Goal: Task Accomplishment & Management: Use online tool/utility

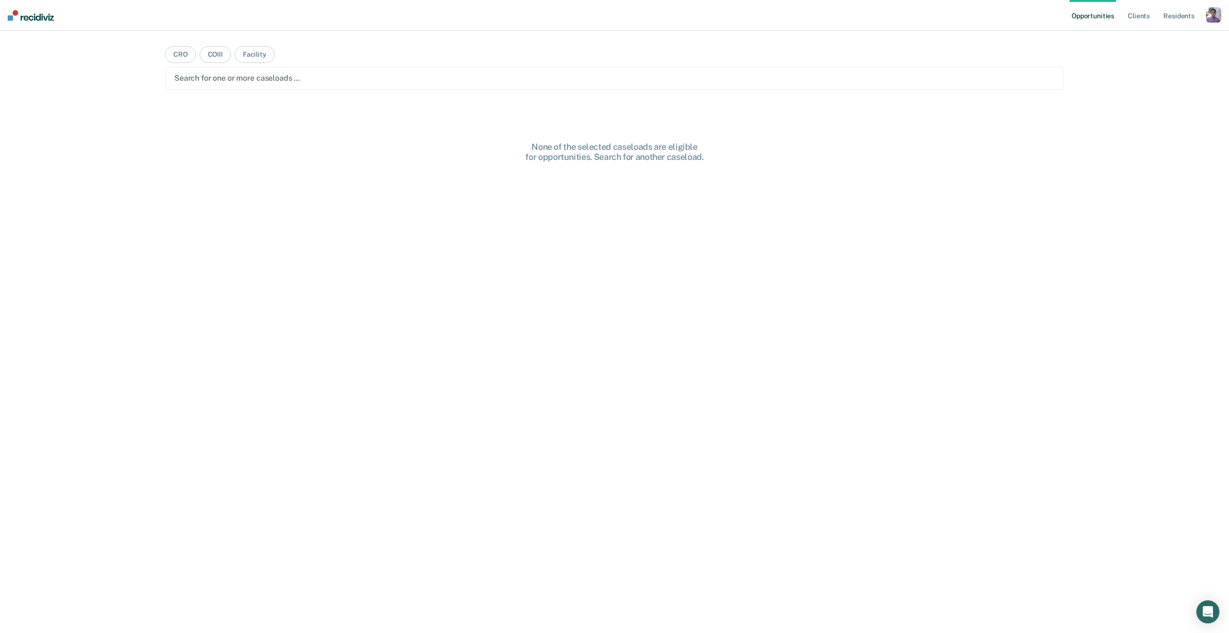
click at [1213, 20] on div "button" at bounding box center [1213, 14] width 15 height 15
click at [1153, 36] on link "Profile" at bounding box center [1175, 39] width 77 height 8
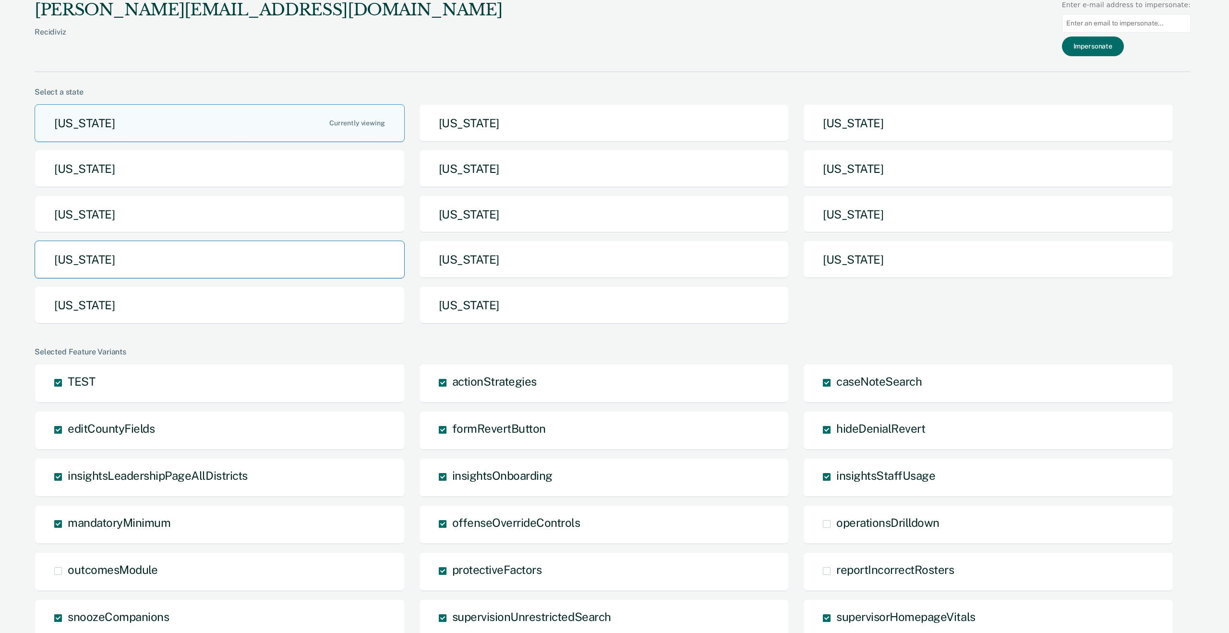
click at [208, 250] on button "[US_STATE]" at bounding box center [220, 260] width 370 height 38
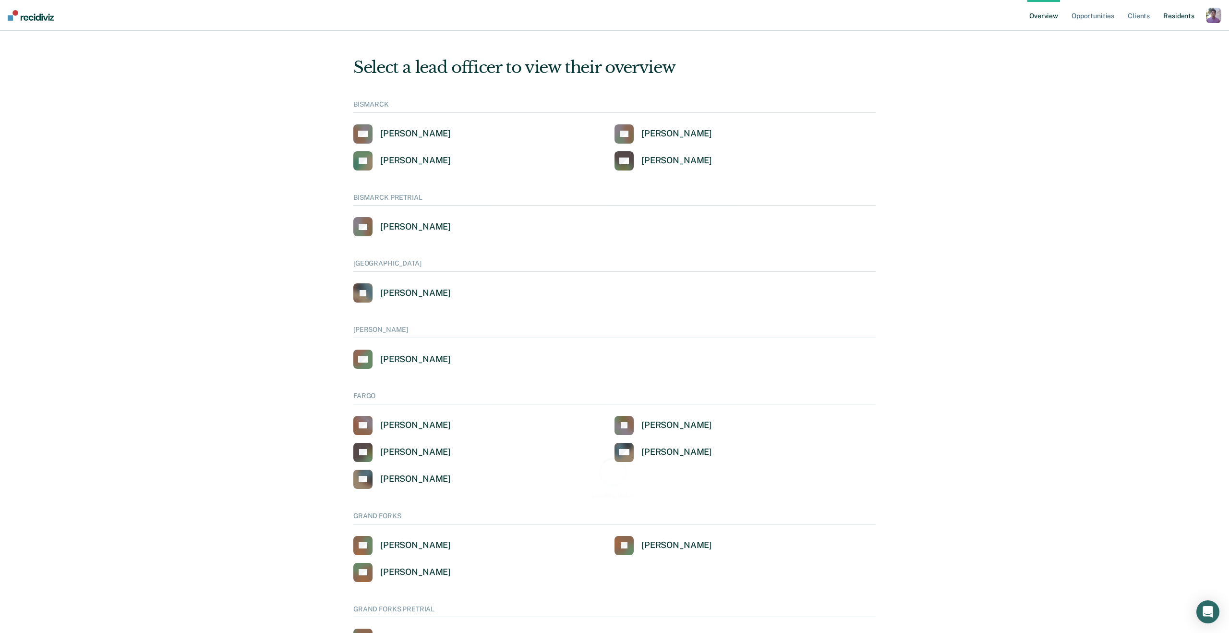
click at [1190, 20] on link "Resident s" at bounding box center [1179, 15] width 35 height 31
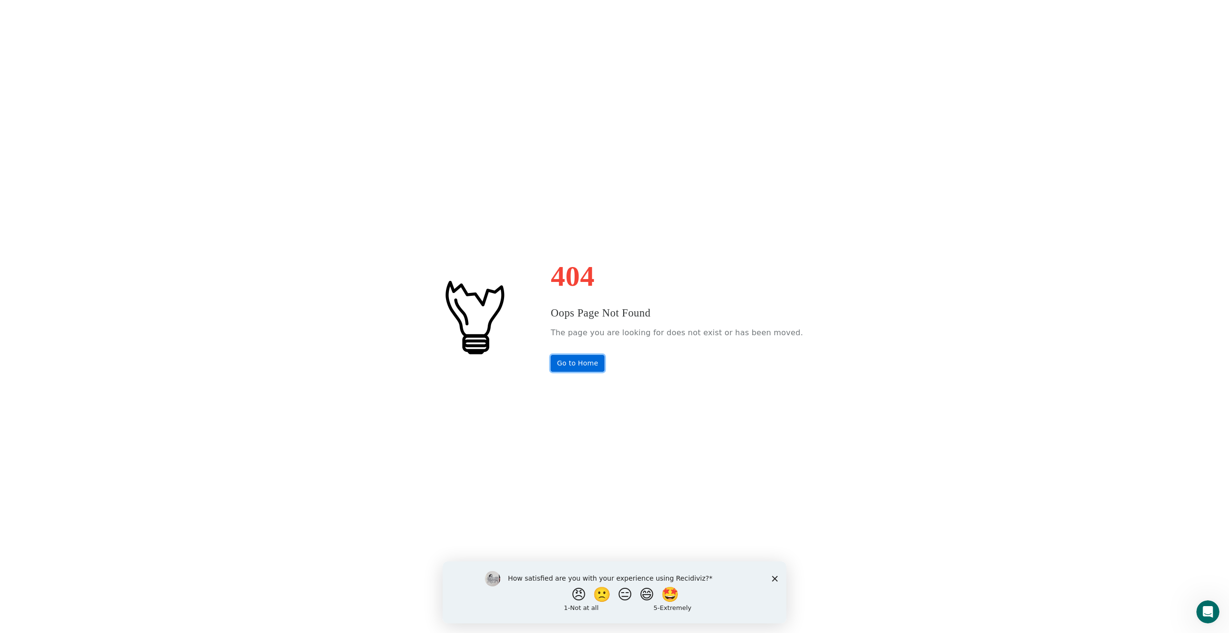
click at [590, 364] on link "Go to Home" at bounding box center [578, 363] width 54 height 17
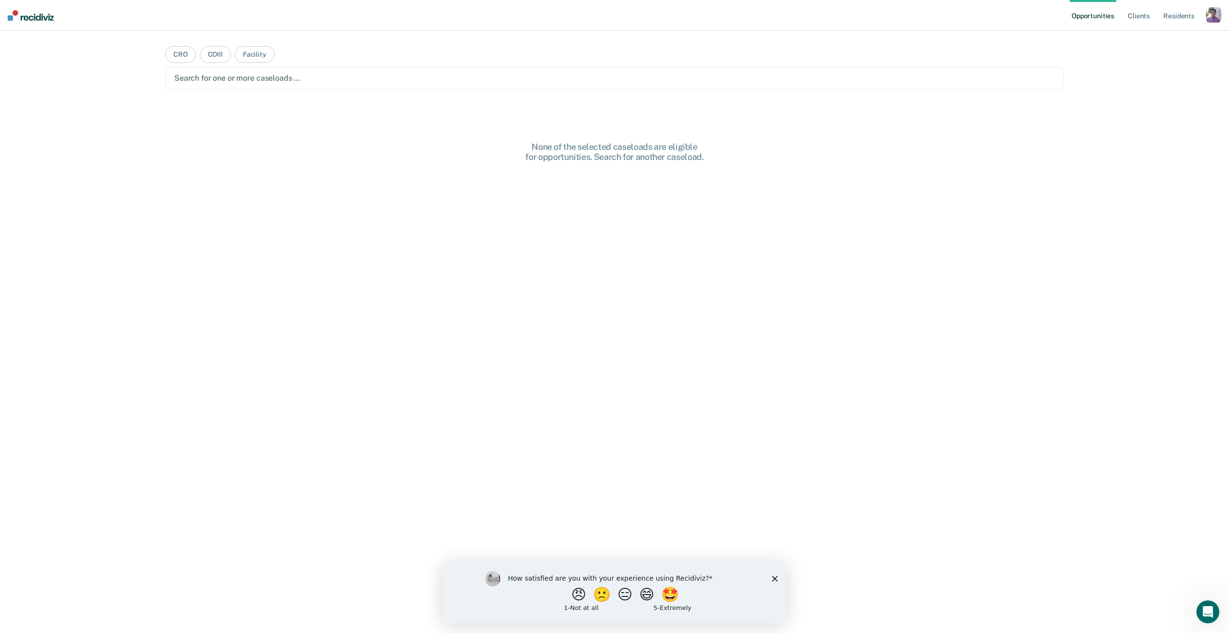
click at [1211, 6] on div "Opportunities Client s Resident s Profile How it works Log Out" at bounding box center [1146, 15] width 152 height 31
click at [1211, 20] on div "button" at bounding box center [1213, 14] width 15 height 15
click at [1144, 40] on link "Profile" at bounding box center [1175, 39] width 77 height 8
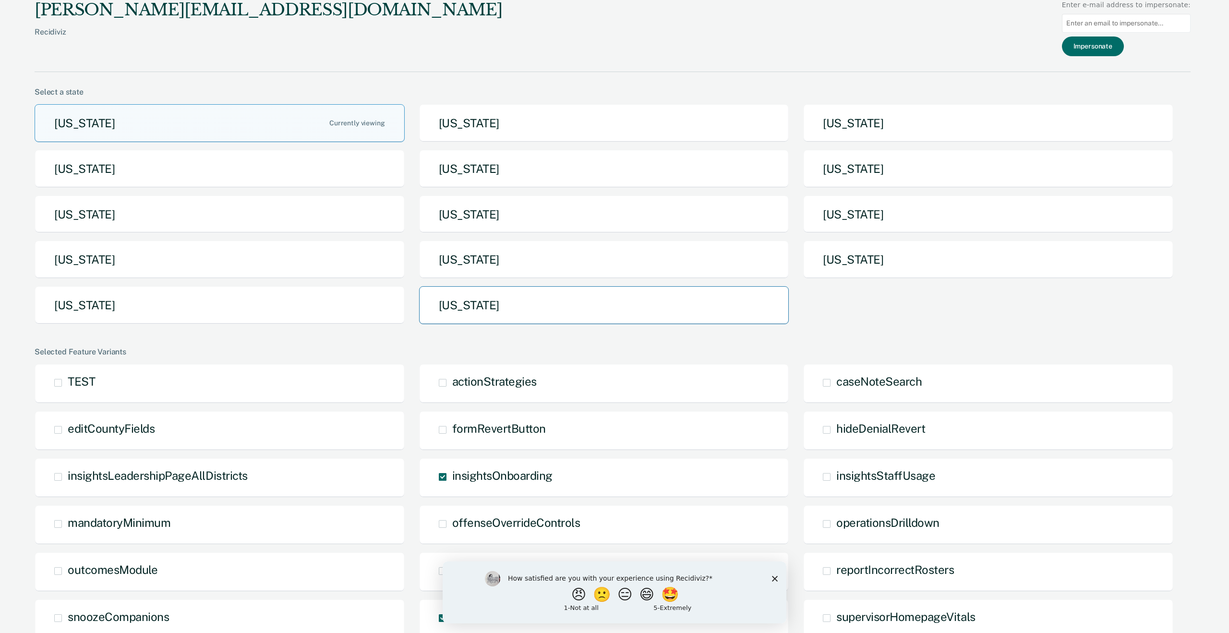
click at [572, 319] on button "[US_STATE]" at bounding box center [604, 305] width 370 height 38
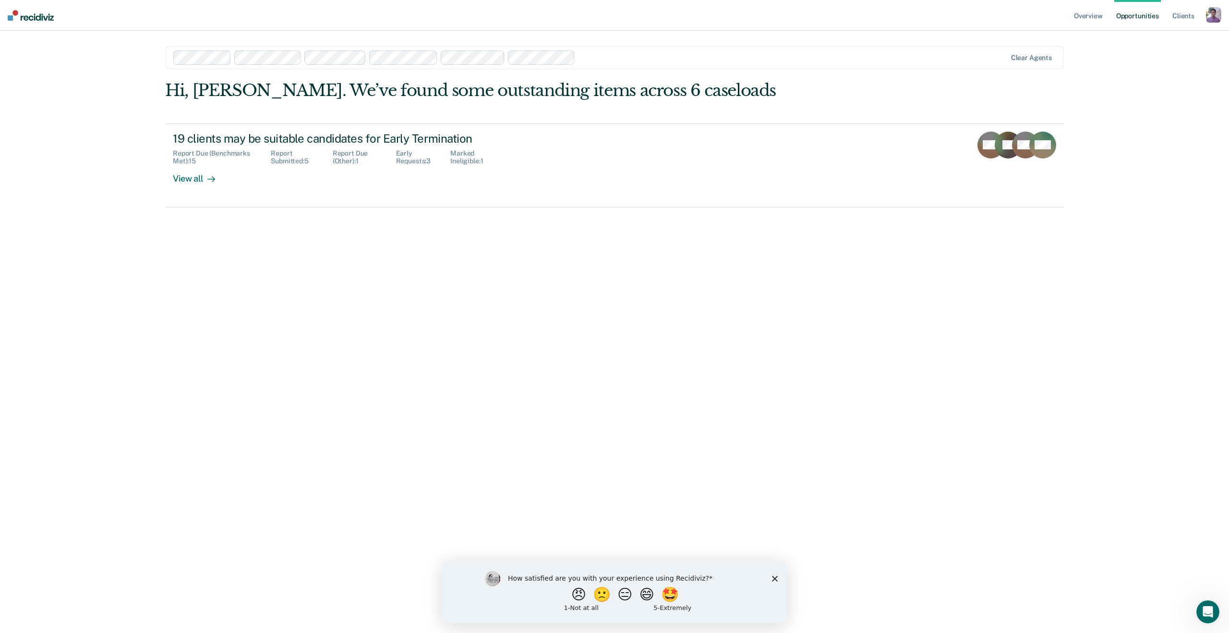
click at [1223, 7] on nav "Overview Opportunities Client s Profile How it works Log Out" at bounding box center [614, 15] width 1229 height 31
click at [1212, 20] on div "button" at bounding box center [1213, 14] width 15 height 15
click at [1151, 30] on div "Profile How it works Log Out" at bounding box center [1175, 50] width 93 height 47
click at [1151, 39] on link "Profile" at bounding box center [1175, 39] width 77 height 8
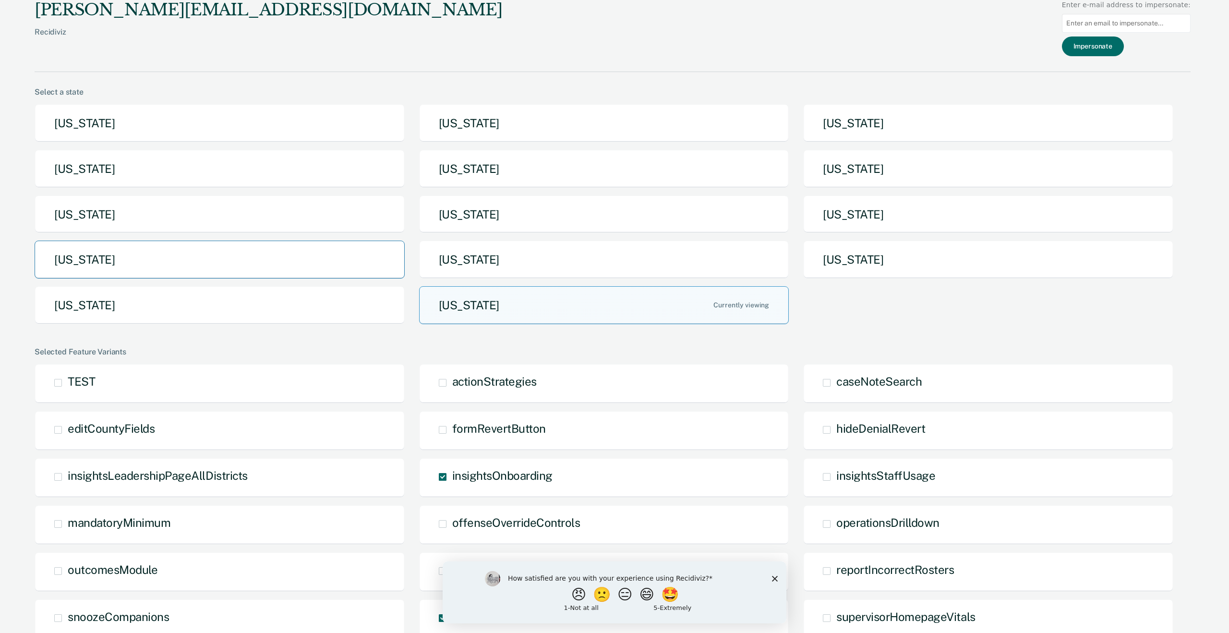
click at [243, 254] on button "[US_STATE]" at bounding box center [220, 260] width 370 height 38
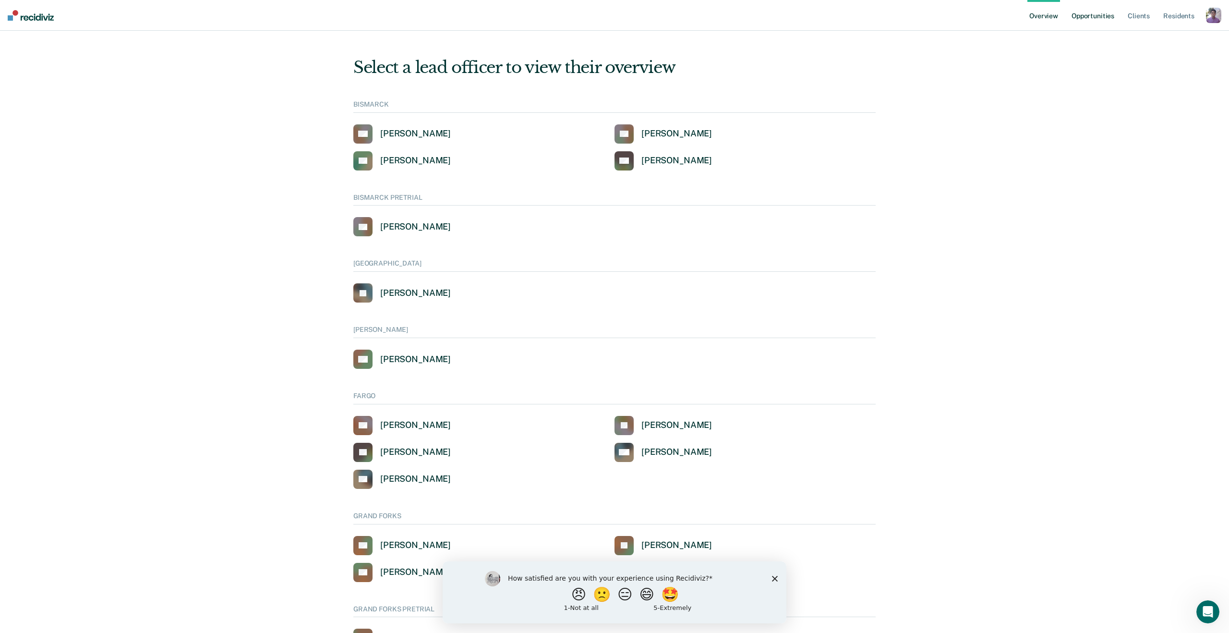
click at [1097, 16] on link "Opportunities" at bounding box center [1093, 15] width 47 height 31
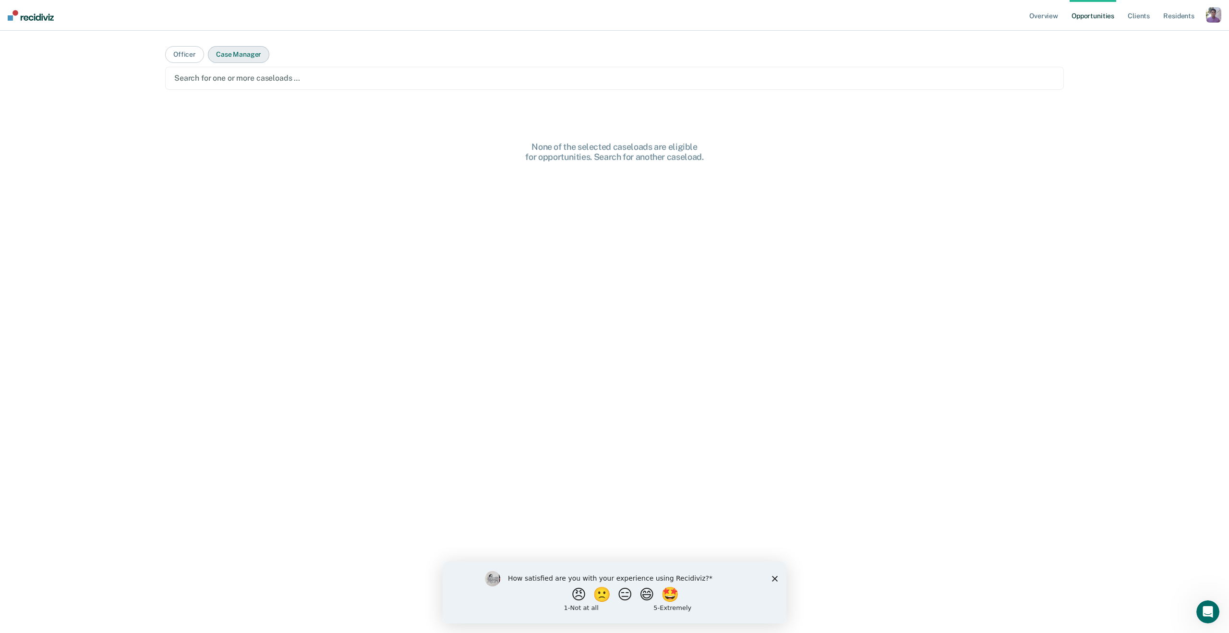
click at [235, 53] on button "Case Manager" at bounding box center [238, 54] width 61 height 17
click at [232, 69] on div "Search for one or more case managers …" at bounding box center [614, 78] width 899 height 23
click at [198, 54] on button "Officer" at bounding box center [184, 54] width 39 height 17
click at [208, 88] on div "Search for one or more officers …" at bounding box center [614, 78] width 899 height 23
click at [236, 48] on button "Case Manager" at bounding box center [238, 54] width 61 height 17
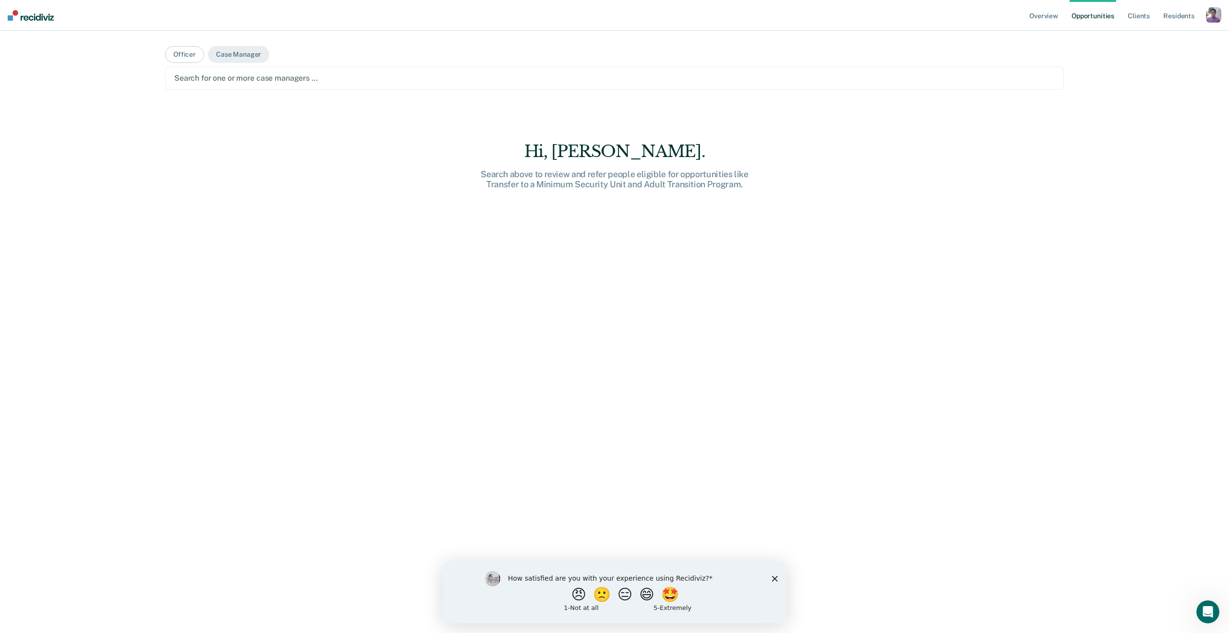
click at [233, 77] on div at bounding box center [614, 78] width 881 height 11
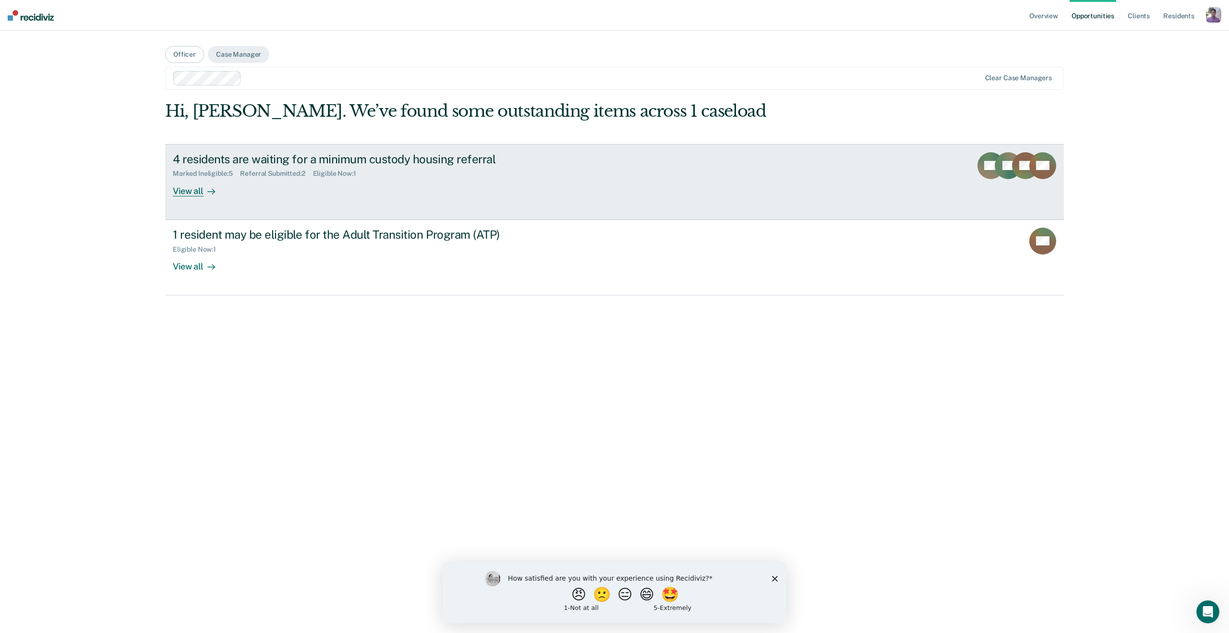
click at [235, 188] on div "4 residents are waiting for a minimum custody housing referral Marked Ineligibl…" at bounding box center [353, 174] width 360 height 44
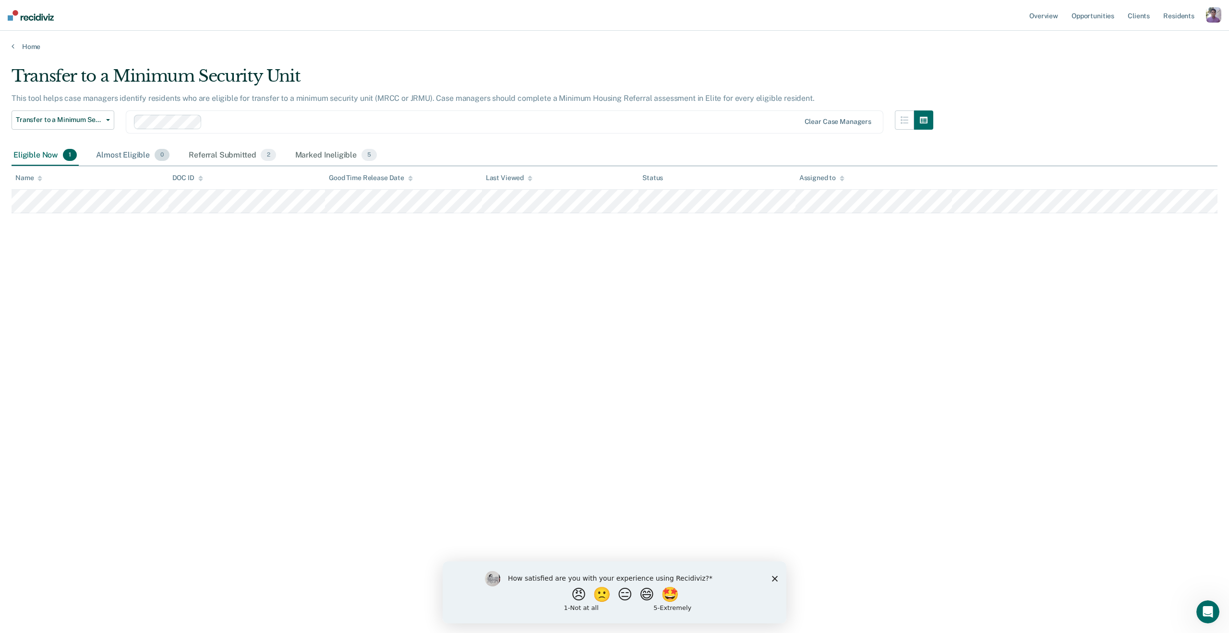
click at [139, 145] on div "Almost Eligible 0" at bounding box center [132, 155] width 77 height 21
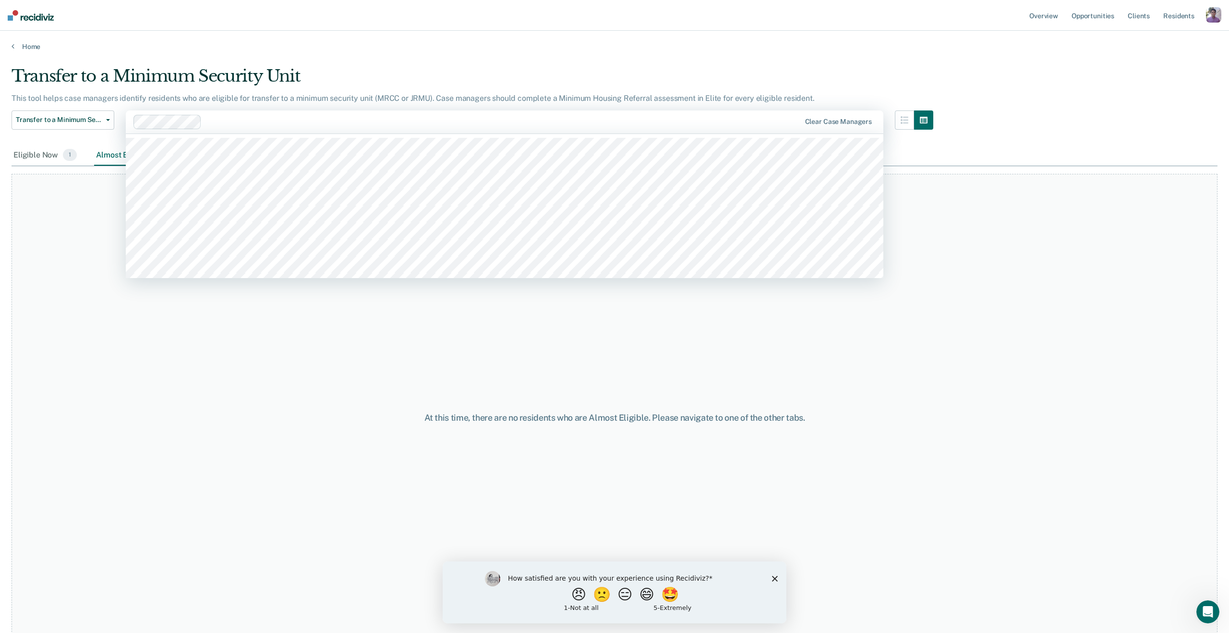
click at [237, 120] on div at bounding box center [503, 121] width 595 height 11
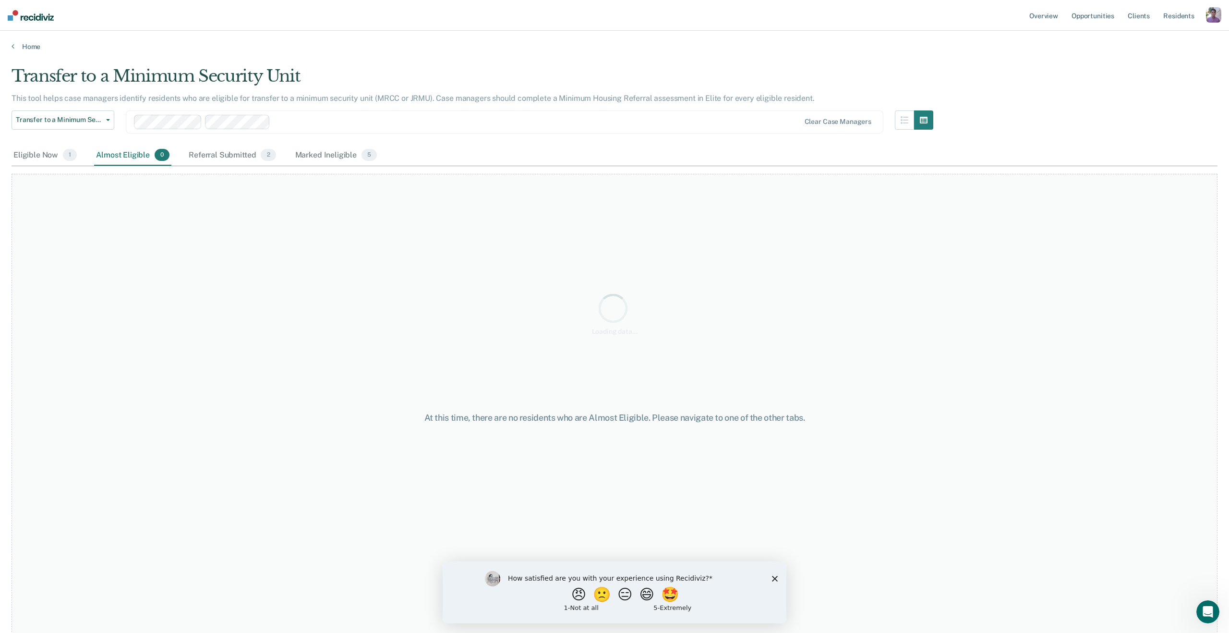
click at [284, 118] on div "Loading data..." at bounding box center [615, 313] width 1206 height 495
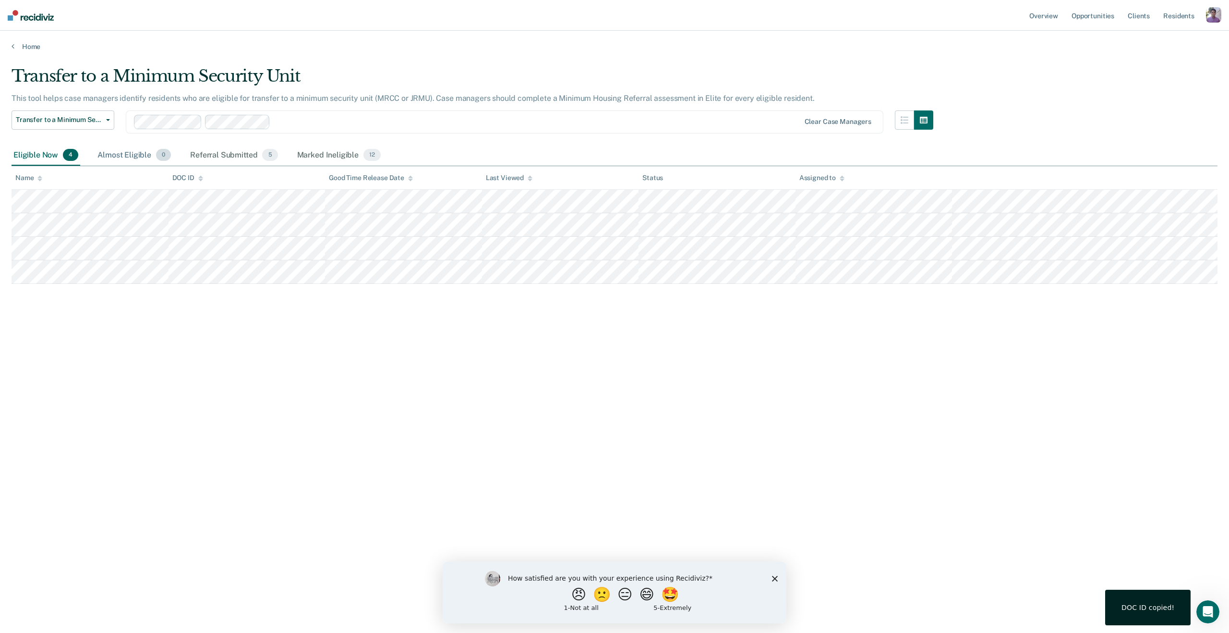
click at [135, 148] on div "Almost Eligible 0" at bounding box center [134, 155] width 77 height 21
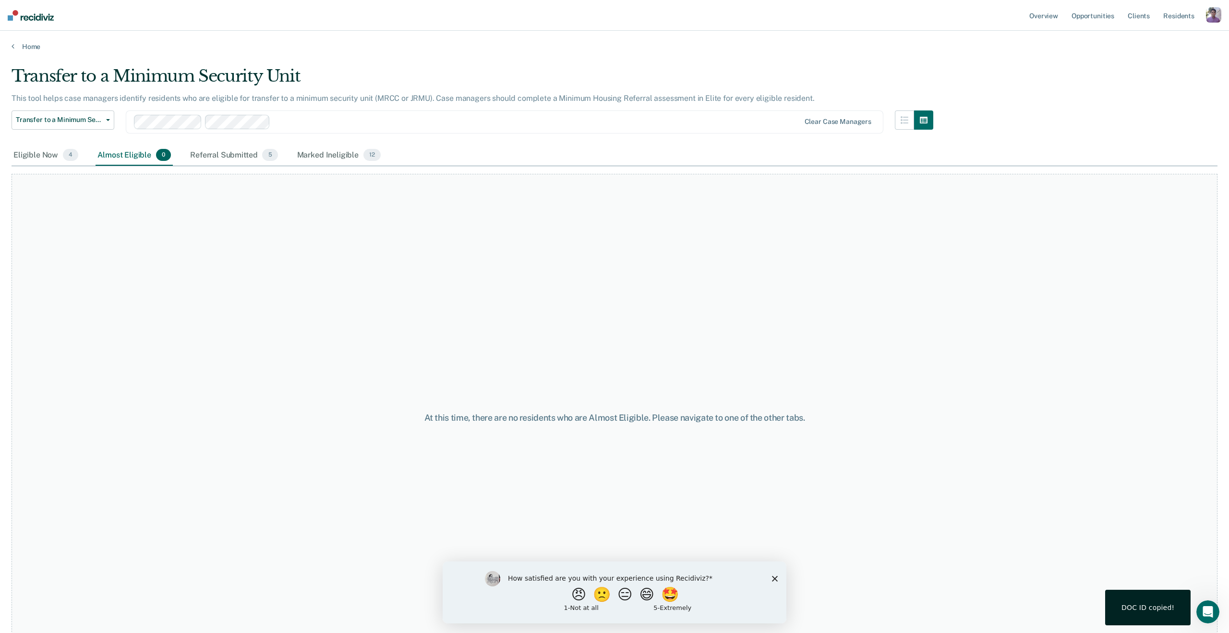
click at [340, 125] on div at bounding box center [537, 121] width 526 height 11
click at [375, 115] on div "Transfer to a Minimum Security Unit This tool helps case managers identify resi…" at bounding box center [615, 313] width 1206 height 495
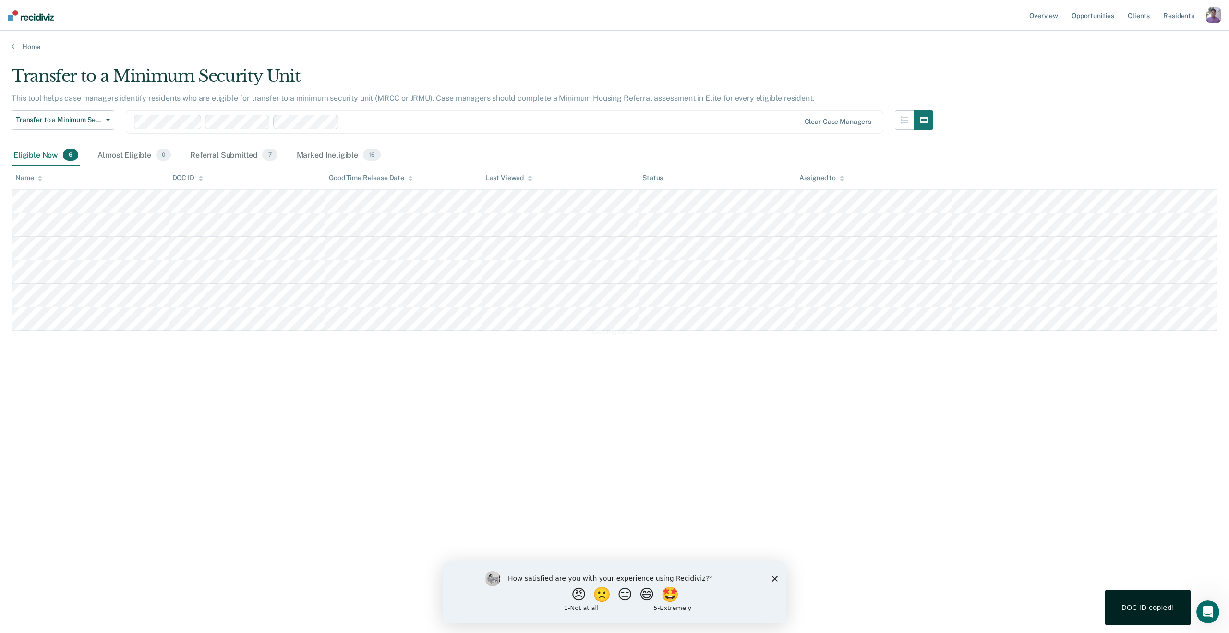
click at [398, 119] on div at bounding box center [571, 121] width 457 height 11
click at [426, 123] on div "Loading data..." at bounding box center [615, 313] width 1206 height 495
click at [432, 123] on div at bounding box center [604, 121] width 392 height 11
click at [493, 116] on div at bounding box center [637, 121] width 325 height 11
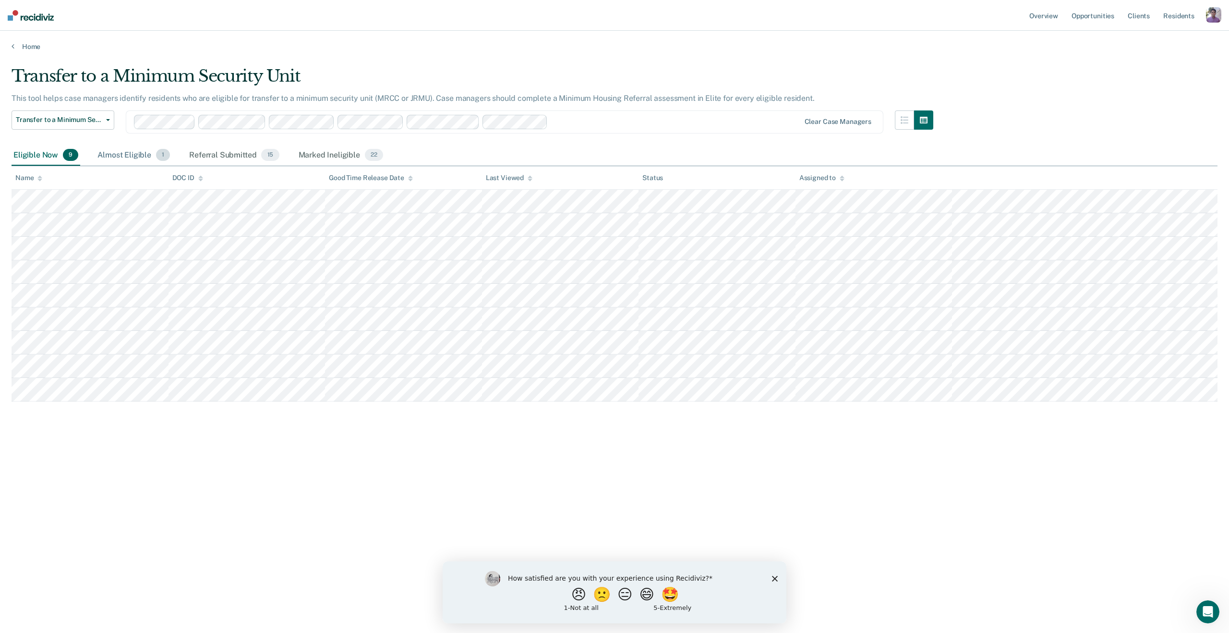
click at [137, 154] on div "Almost Eligible 1" at bounding box center [134, 155] width 76 height 21
